Goal: Navigation & Orientation: Find specific page/section

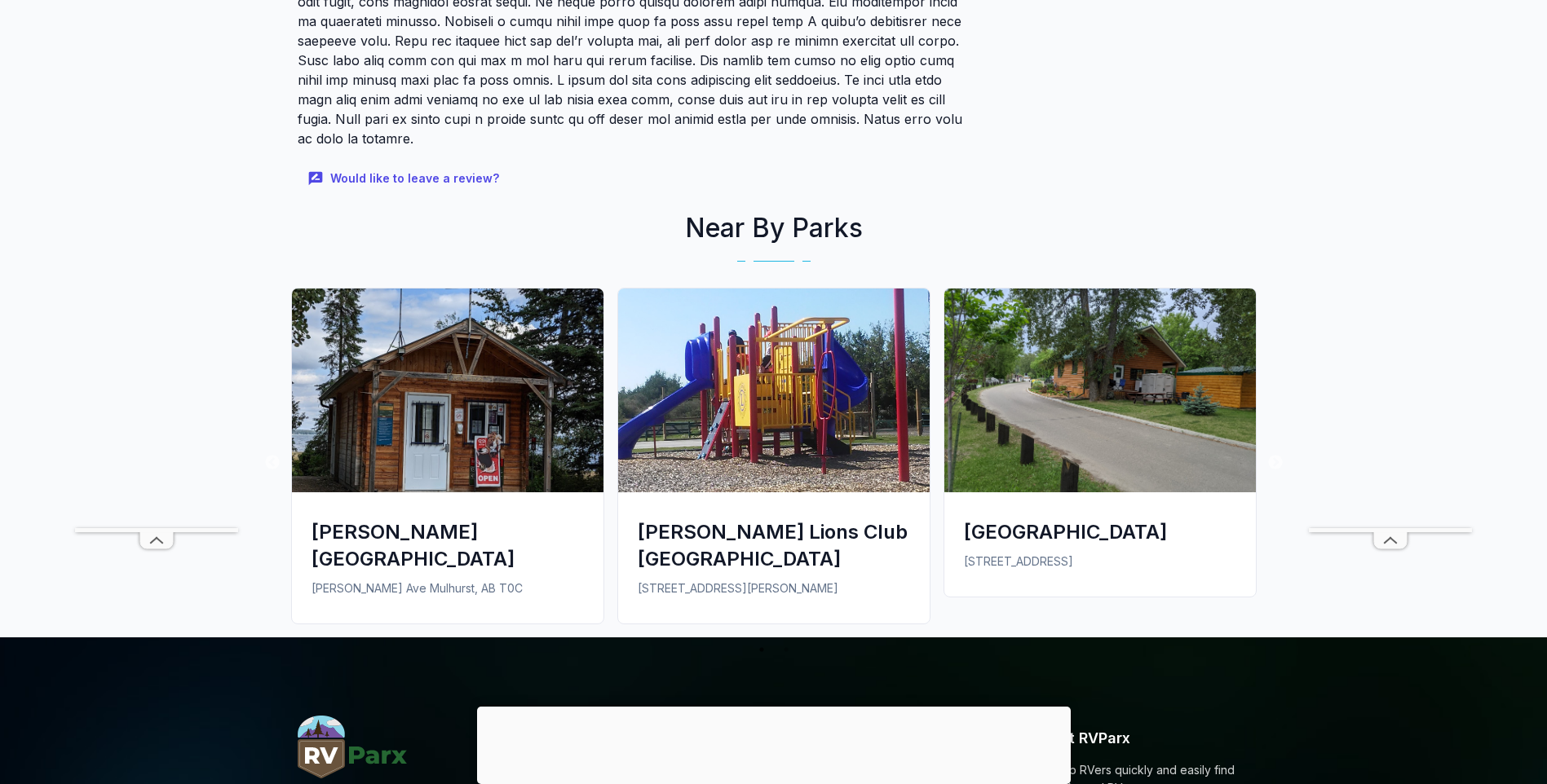
scroll to position [2038, 0]
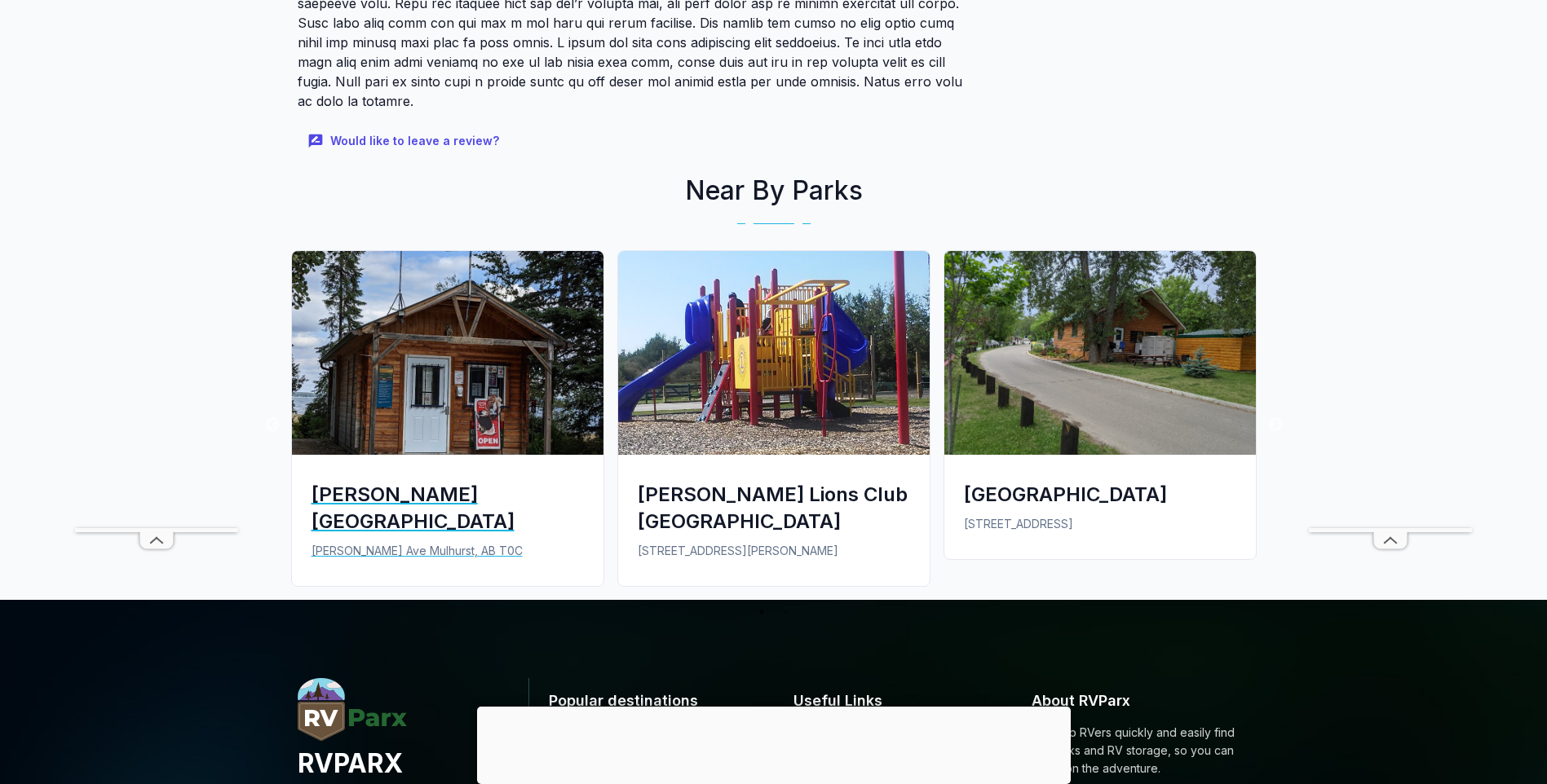
click at [440, 490] on div "[PERSON_NAME][GEOGRAPHIC_DATA]" at bounding box center [447, 508] width 272 height 54
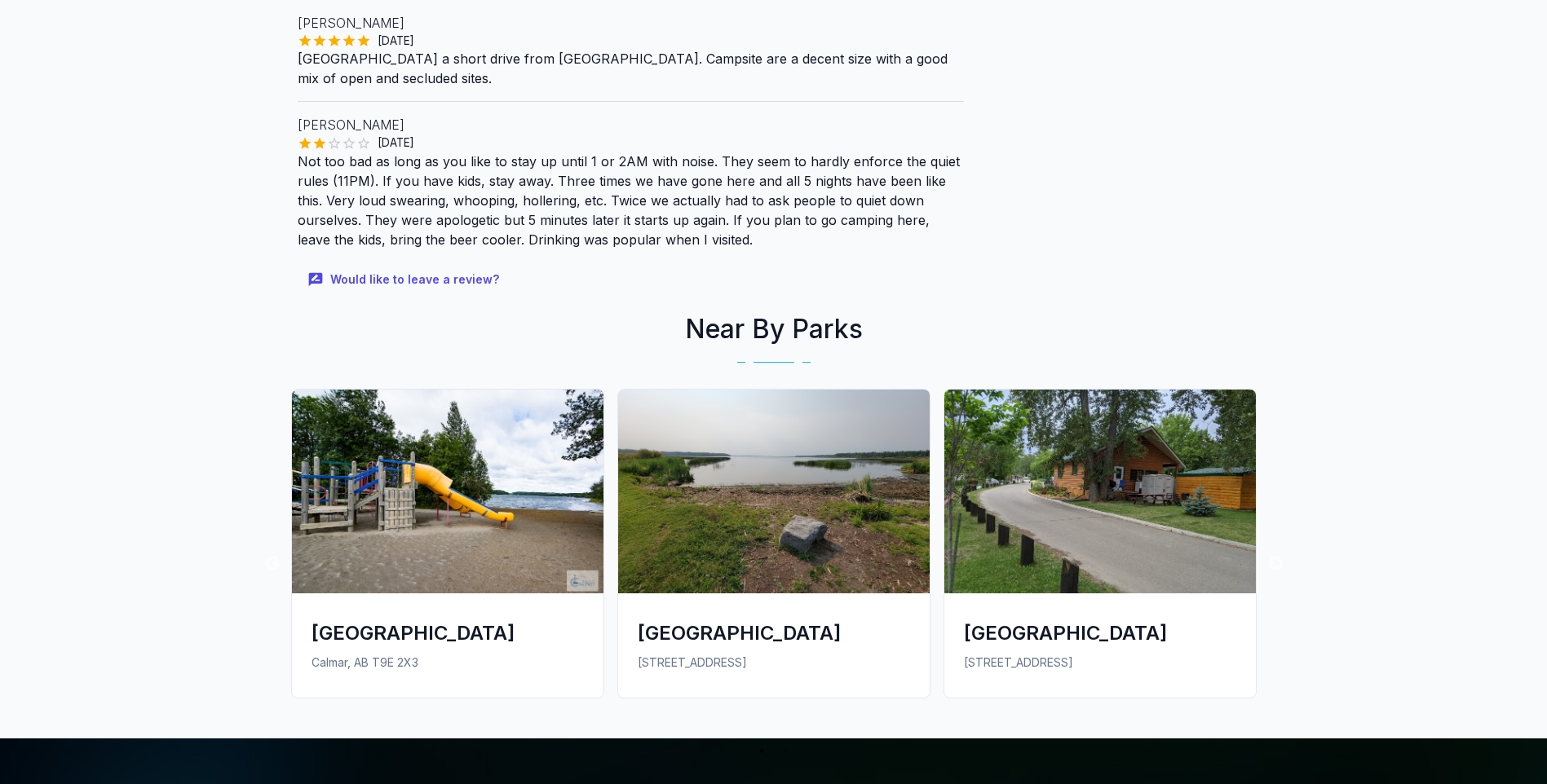
scroll to position [1793, 0]
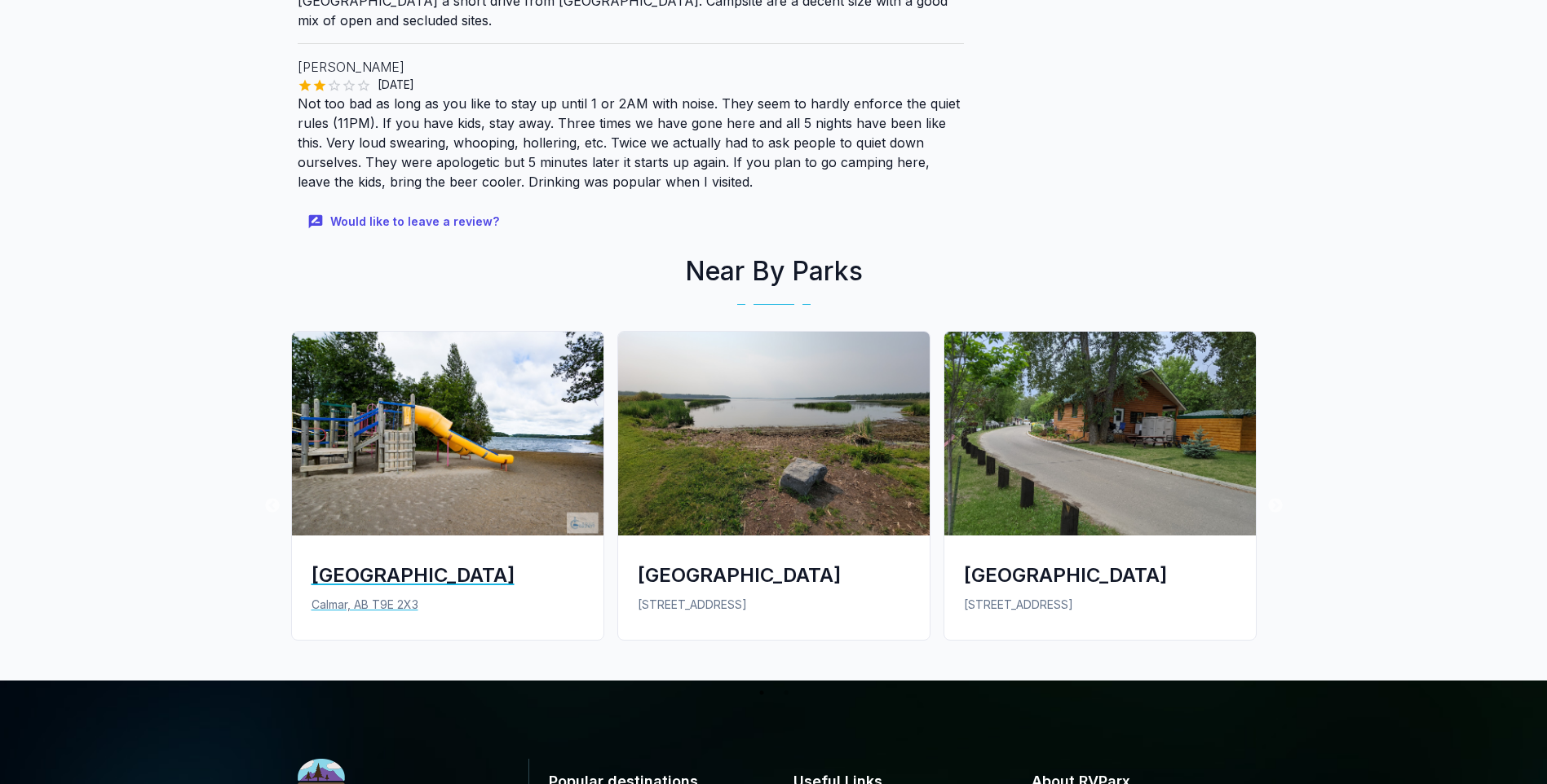
click at [503, 514] on img at bounding box center [447, 434] width 311 height 204
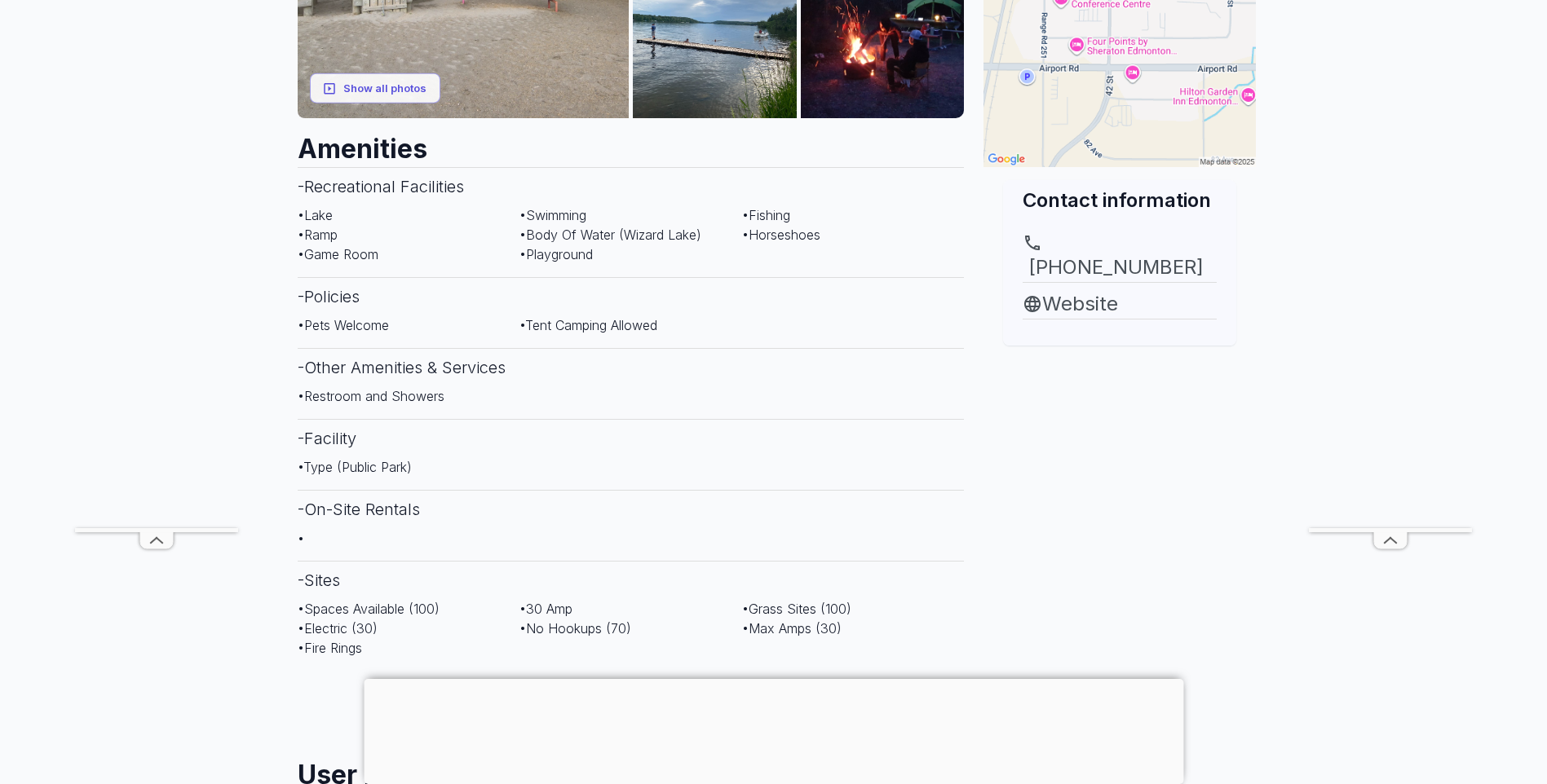
scroll to position [407, 0]
